Goal: Task Accomplishment & Management: Manage account settings

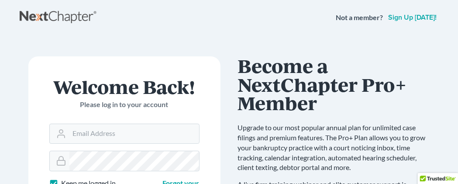
scroll to position [45, 0]
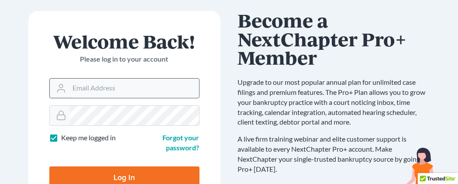
click at [91, 92] on input "Email Address" at bounding box center [134, 88] width 130 height 19
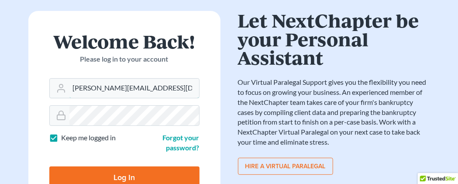
scroll to position [91, 0]
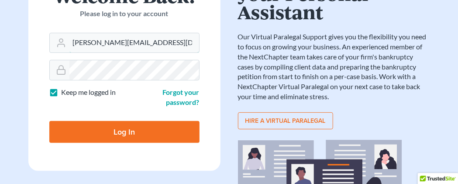
type input "[PERSON_NAME][EMAIL_ADDRESS][DOMAIN_NAME]"
click at [128, 132] on input "Log In" at bounding box center [124, 132] width 150 height 22
type input "Thinking..."
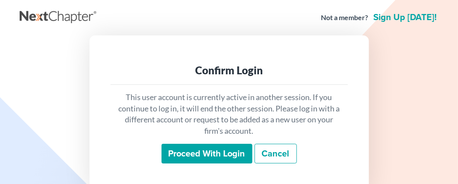
click at [210, 154] on input "Proceed with login" at bounding box center [206, 154] width 91 height 20
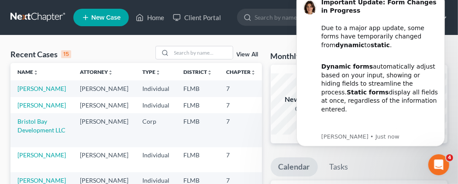
drag, startPoint x: 450, startPoint y: 33, endPoint x: 453, endPoint y: 68, distance: 34.6
click at [279, 21] on ul "New Case Home Client Portal - No Result - See all results Or Press Enter... Hel…" at bounding box center [260, 17] width 374 height 23
